Goal: Obtain resource: Download file/media

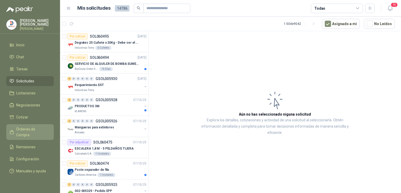
click at [33, 128] on span "Órdenes de Compra" at bounding box center [32, 132] width 33 height 12
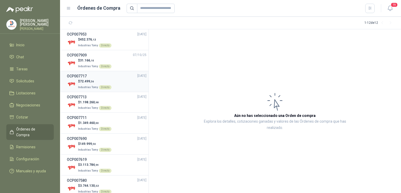
click at [88, 76] on div "OCP007717 [DATE]" at bounding box center [107, 76] width 80 height 6
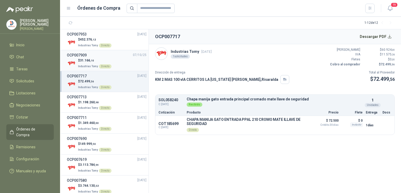
click at [85, 62] on p "$ 31.166 ,10" at bounding box center [94, 60] width 33 height 5
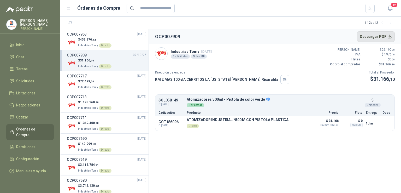
click at [375, 36] on button "Descargar PDF" at bounding box center [376, 36] width 38 height 10
